Goal: Find specific fact: Find specific fact

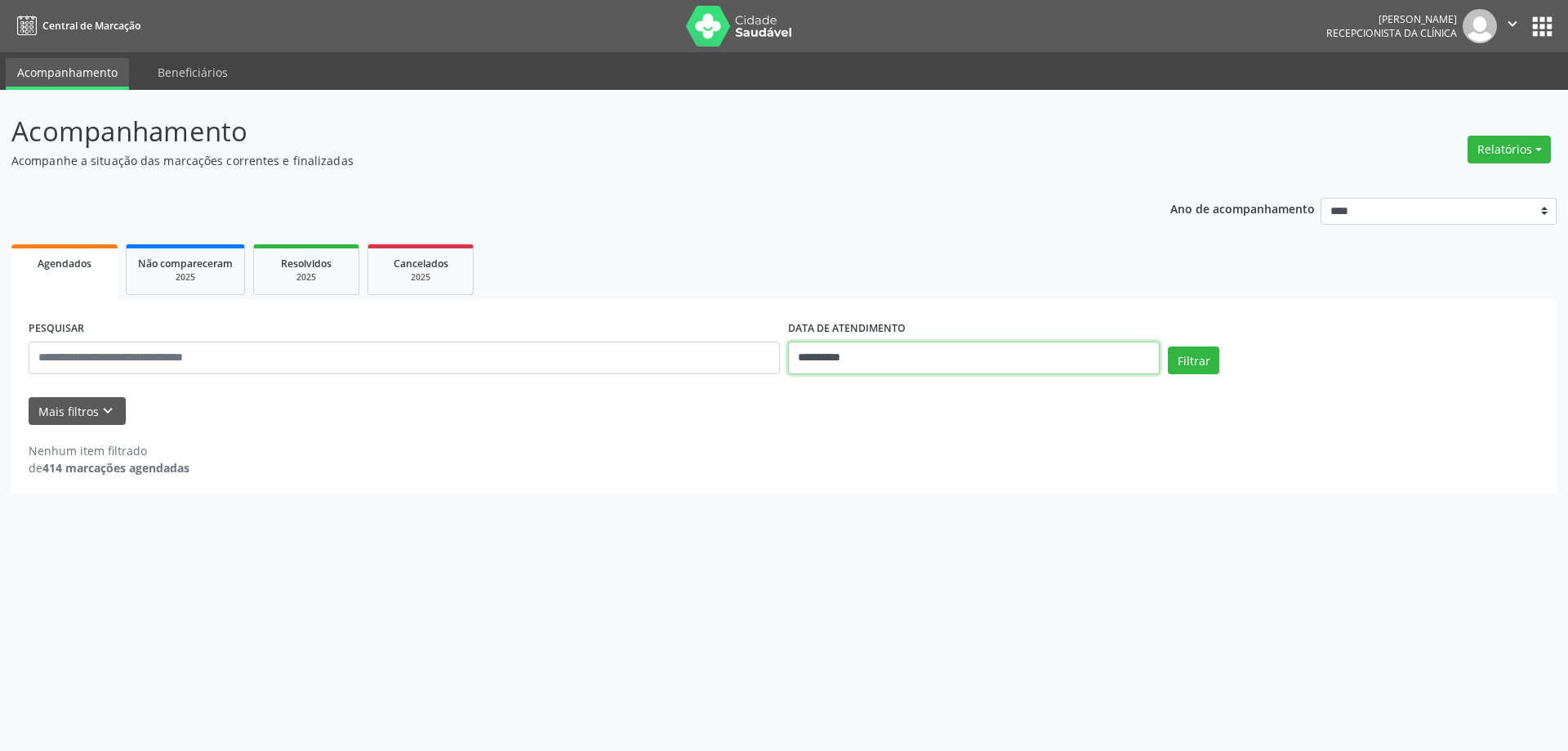
click at [959, 358] on input "**********" at bounding box center [974, 358] width 371 height 33
click at [917, 390] on select "******* ********* ***** ***** **** ***** ***** ****** ******** ******* ********…" at bounding box center [881, 390] width 72 height 17
select select "*"
click at [845, 381] on select "******* ********* ***** ***** **** ***** ***** ****** ******** ******* ********…" at bounding box center [881, 390] width 72 height 17
click at [839, 452] on span "1" at bounding box center [836, 443] width 32 height 32
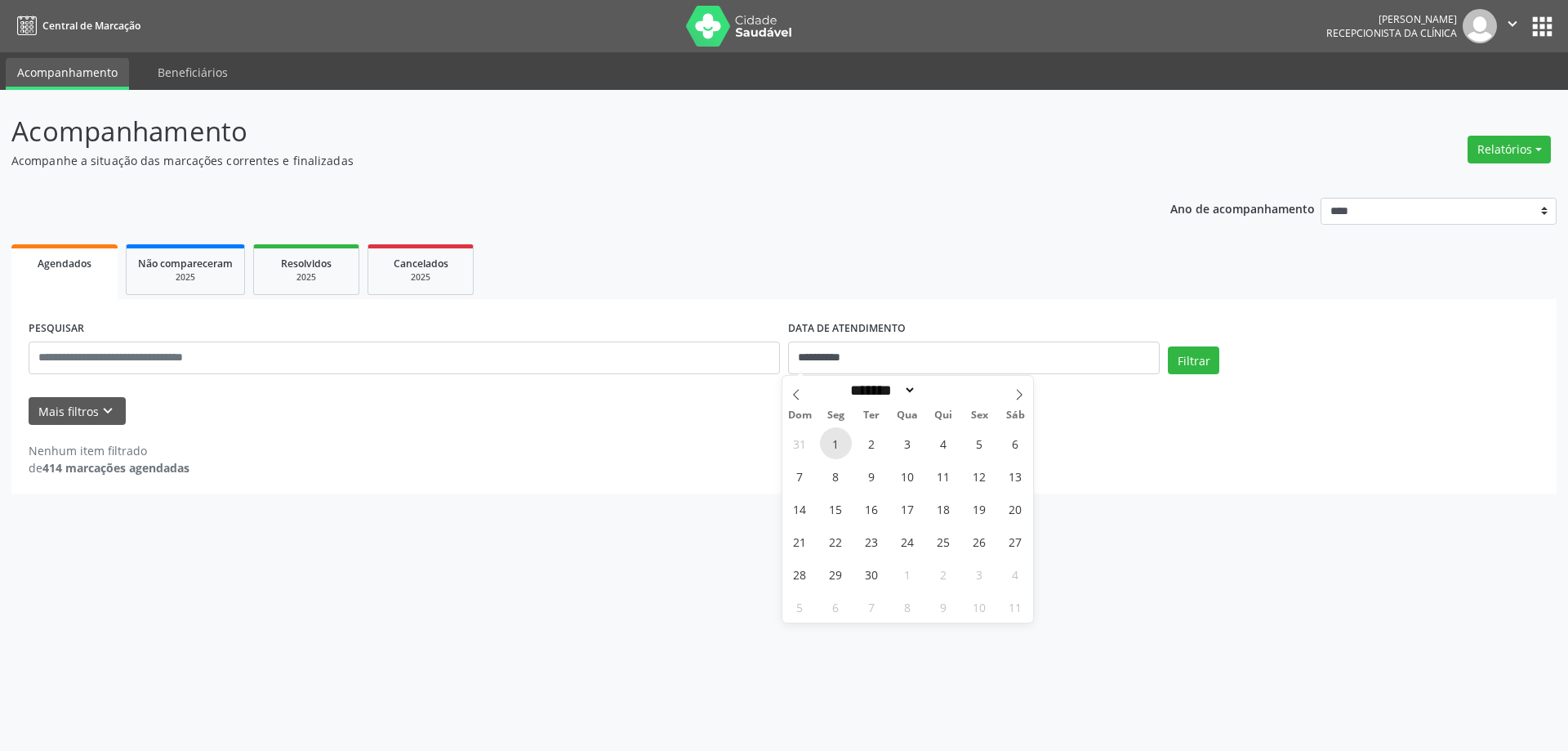
type input "**********"
click at [885, 452] on span "2" at bounding box center [872, 443] width 32 height 32
click at [128, 358] on input "text" at bounding box center [404, 358] width 752 height 33
click at [99, 418] on icon "keyboard_arrow_down" at bounding box center [107, 410] width 18 height 18
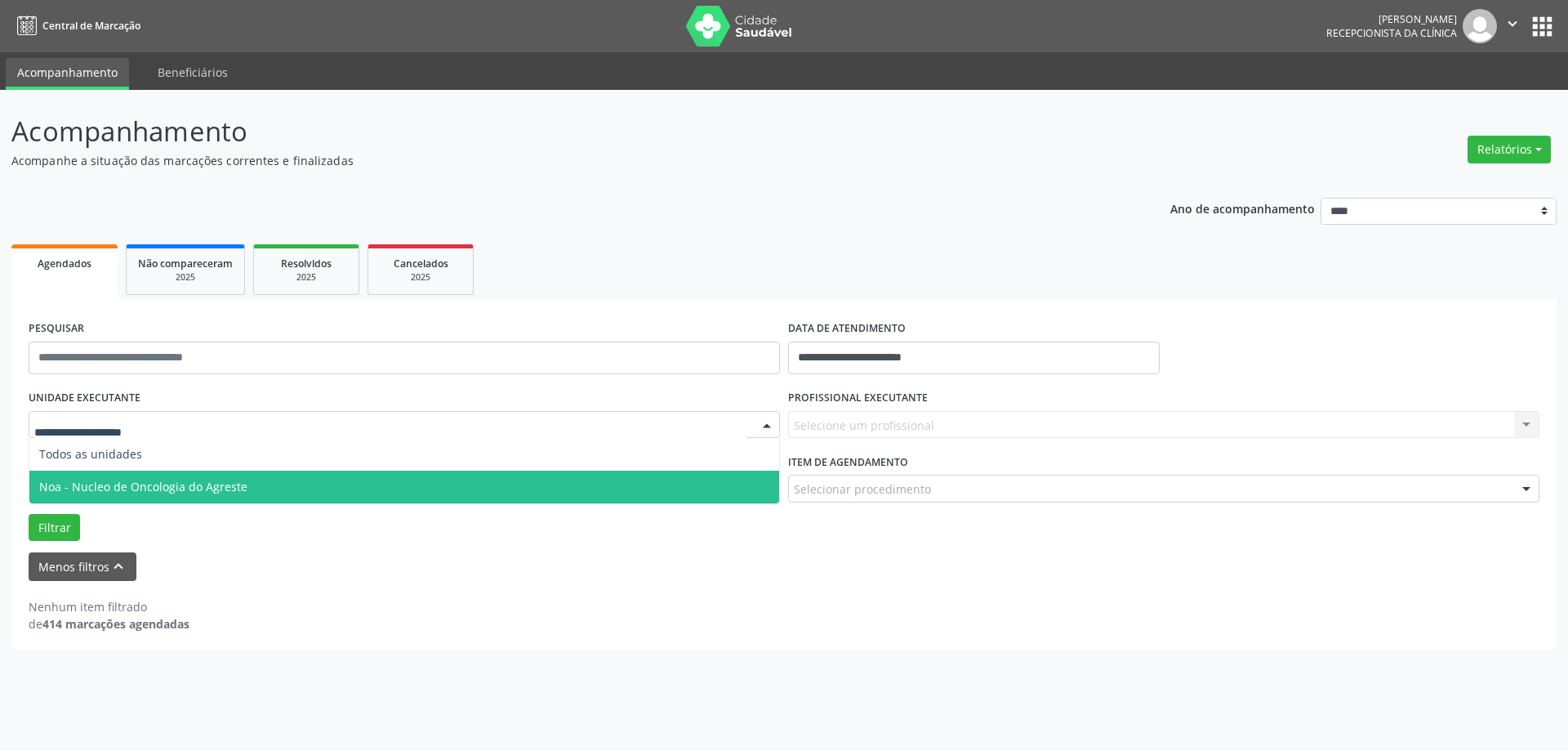
click at [102, 479] on span "Noa - Nucleo de Oncologia do Agreste" at bounding box center [143, 487] width 208 height 15
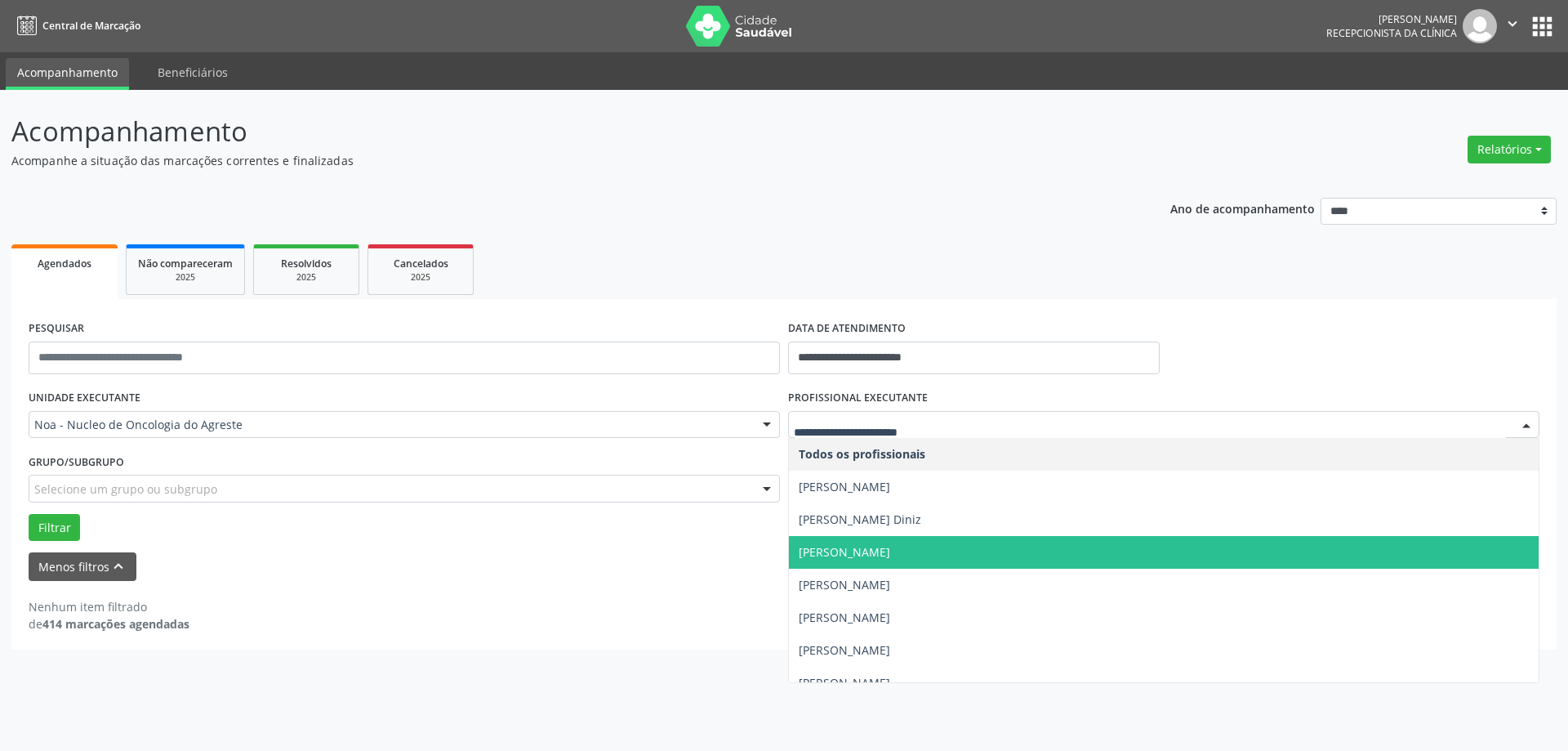
click at [890, 559] on span "[PERSON_NAME]" at bounding box center [844, 552] width 92 height 15
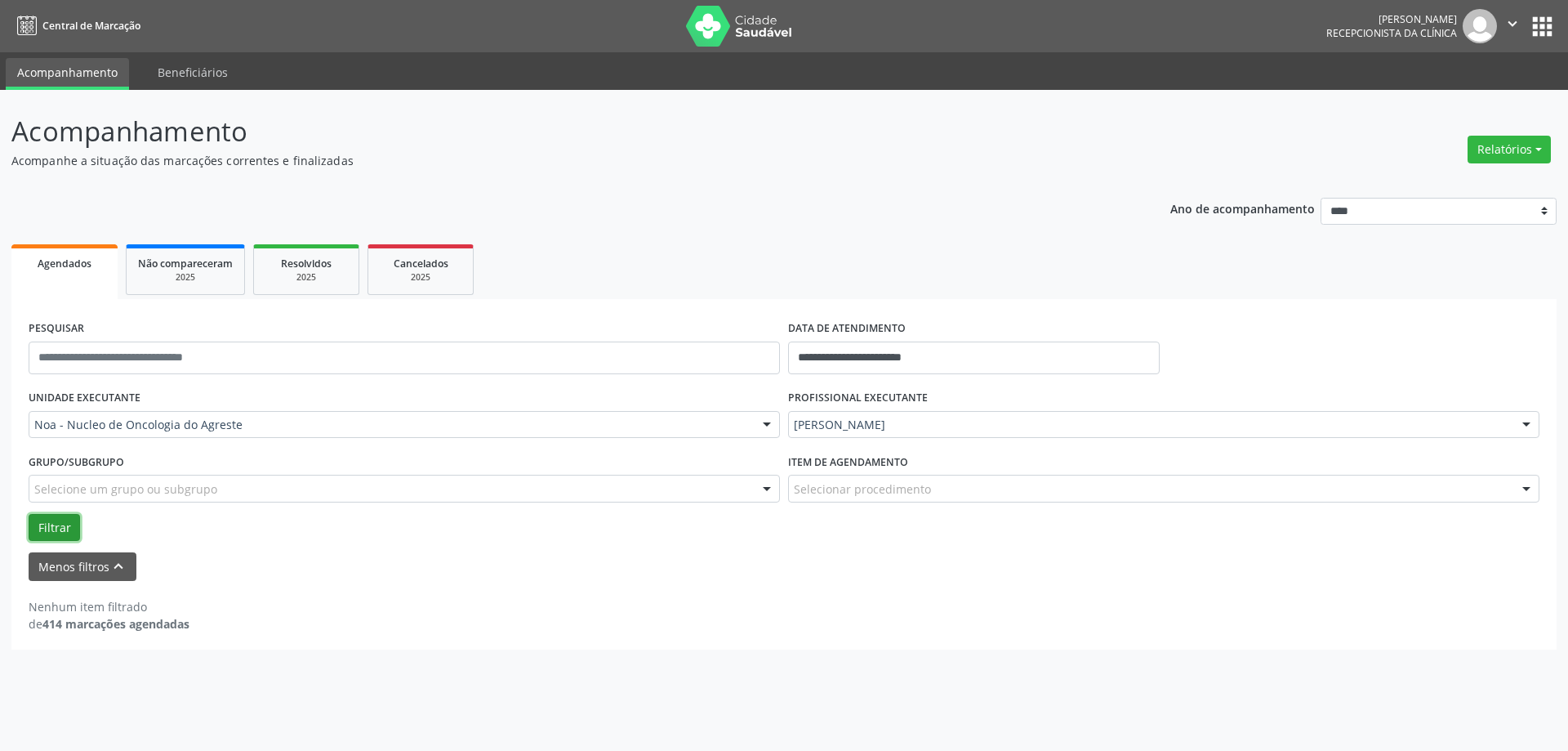
click at [59, 528] on button "Filtrar" at bounding box center [54, 527] width 51 height 28
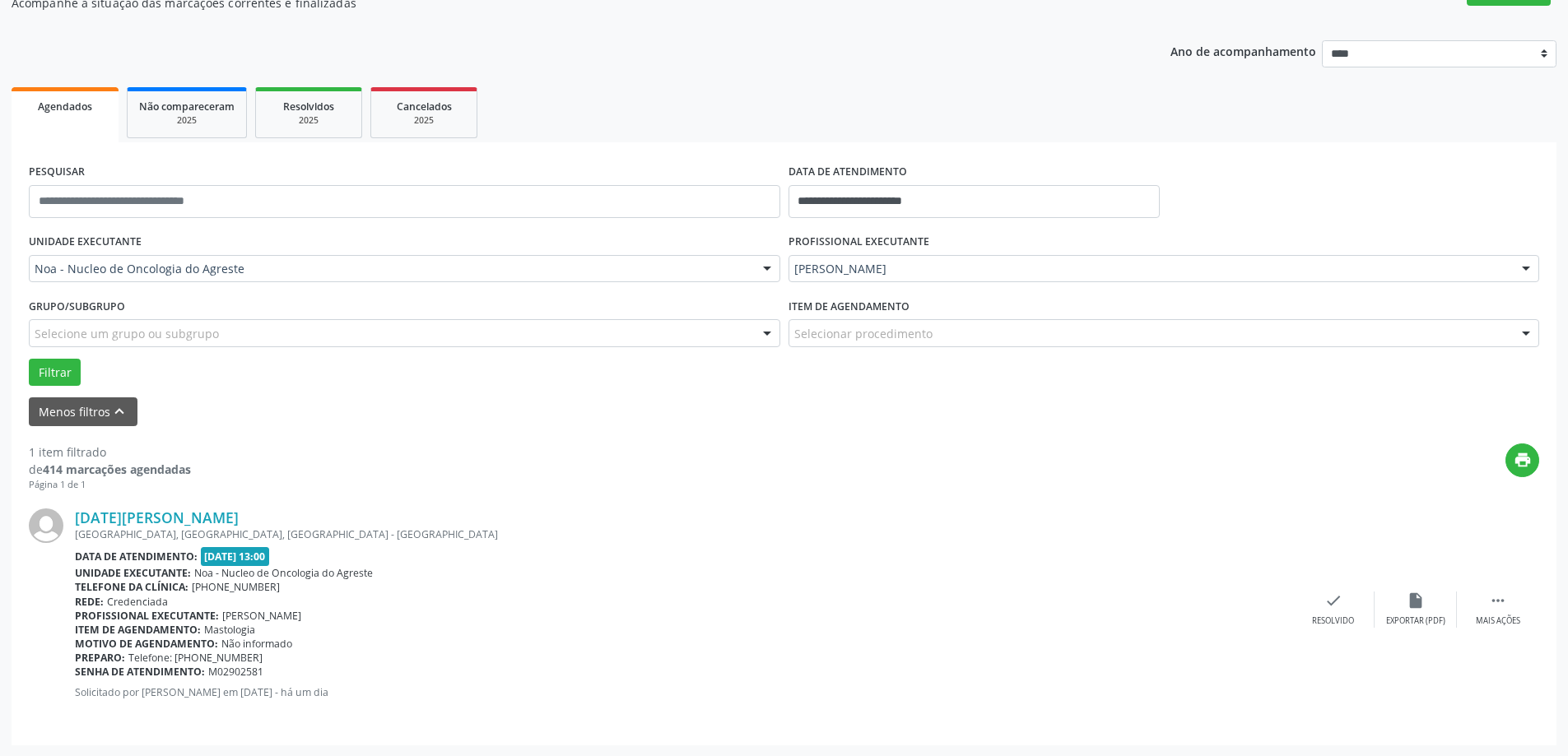
scroll to position [160, 0]
click at [167, 520] on link "[DATE][PERSON_NAME]" at bounding box center [157, 516] width 164 height 19
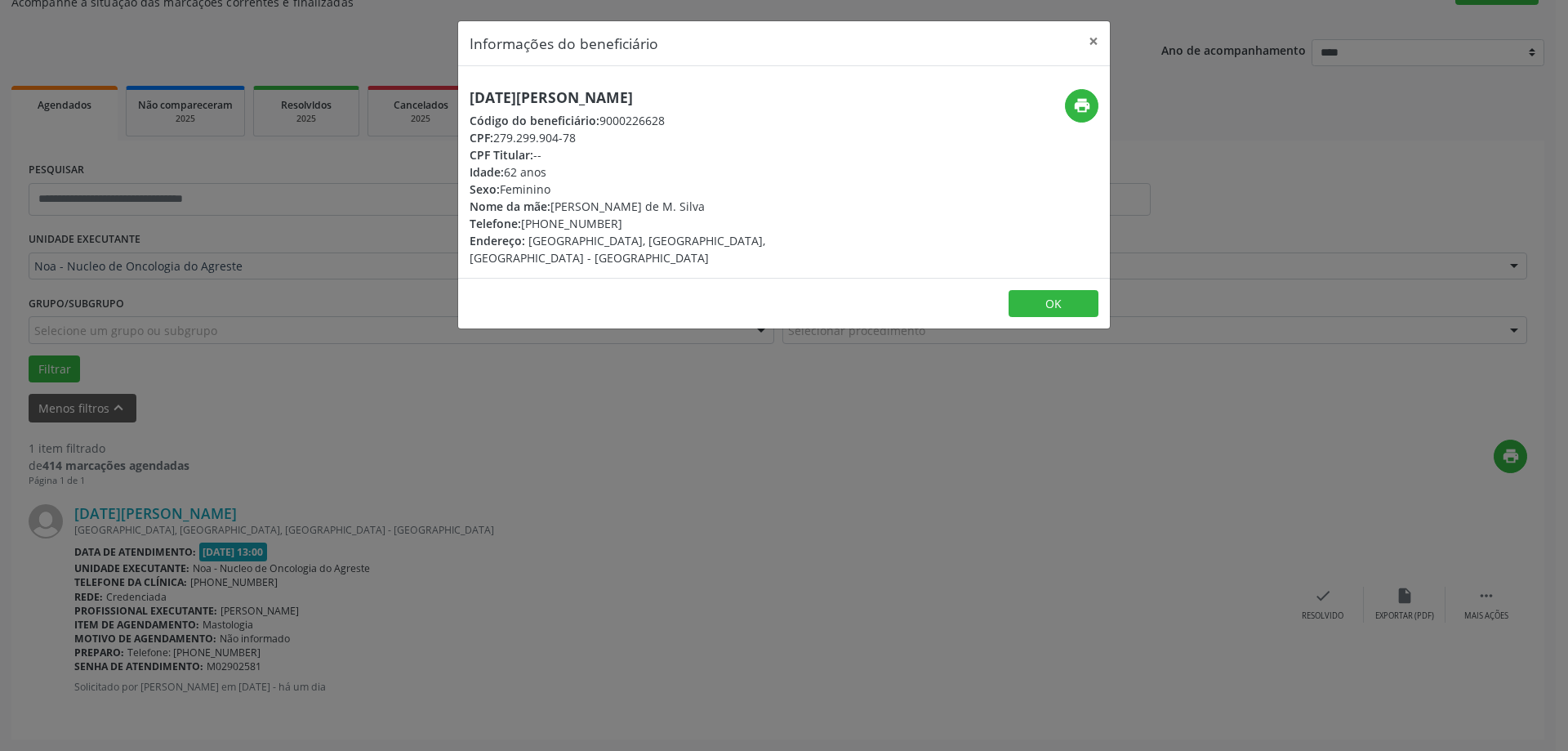
drag, startPoint x: 470, startPoint y: 94, endPoint x: 763, endPoint y: 89, distance: 293.0
click at [763, 89] on div "[DATE][PERSON_NAME] Código do beneficiário: 9000226628 CPF: 279.299.904-78 CPF …" at bounding box center [675, 177] width 434 height 177
copy h5 "[DATE][PERSON_NAME]"
drag, startPoint x: 547, startPoint y: 227, endPoint x: 576, endPoint y: 229, distance: 29.1
click at [576, 229] on div "Telefone: [PHONE_NUMBER]" at bounding box center [676, 224] width 412 height 17
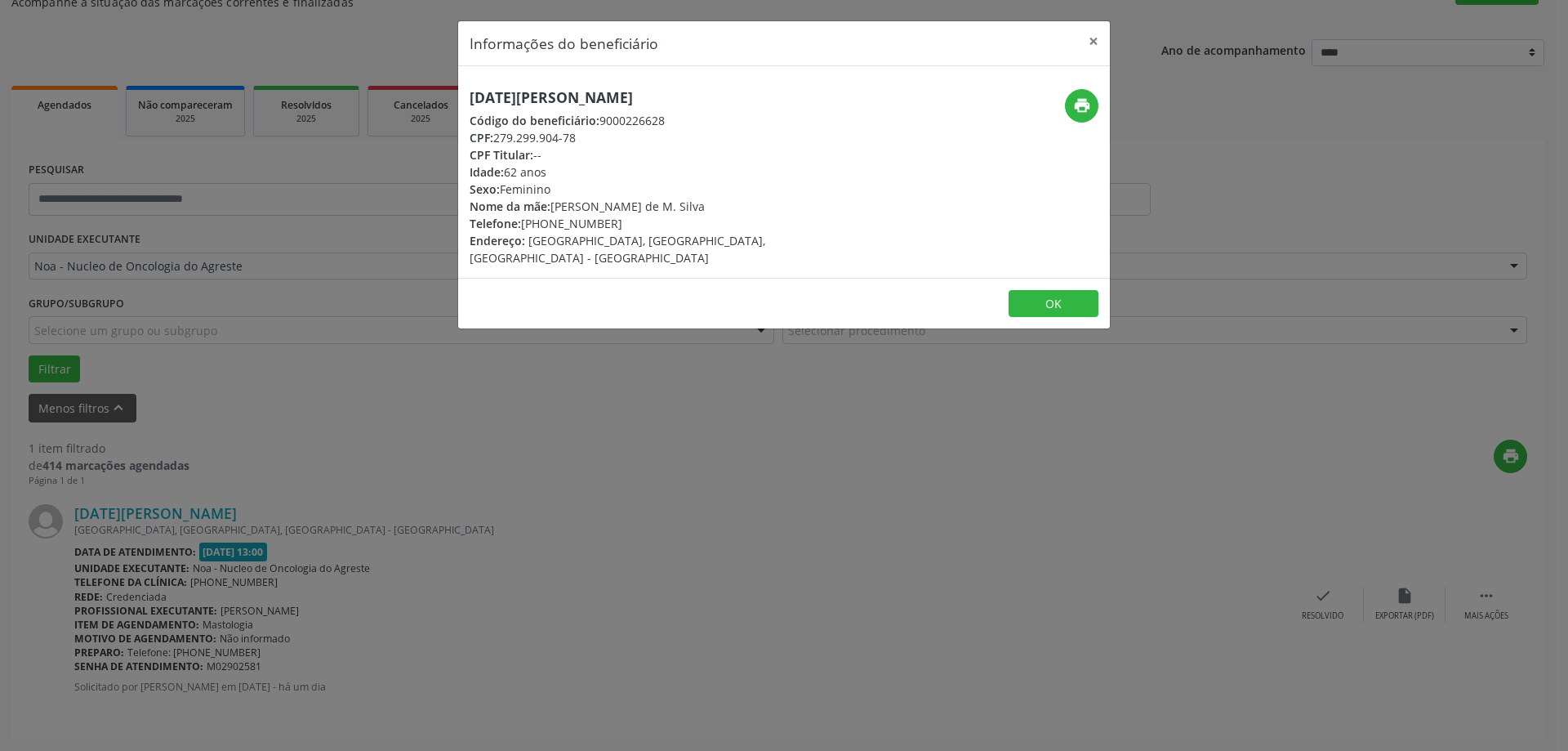
copy div "98747"
click at [1098, 42] on button "×" at bounding box center [1094, 41] width 33 height 40
